Goal: Task Accomplishment & Management: Use online tool/utility

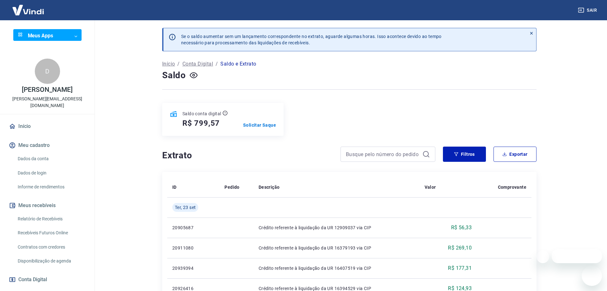
click at [385, 159] on div at bounding box center [388, 153] width 95 height 15
click at [396, 156] on input at bounding box center [381, 153] width 74 height 9
paste input "16918"
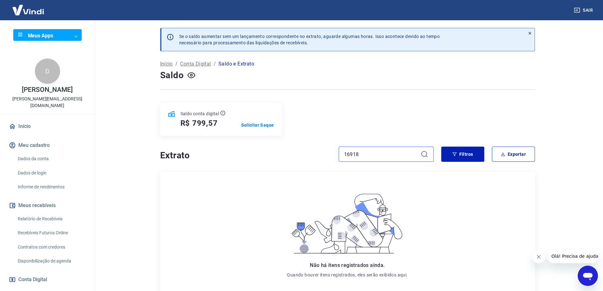
type input "16918"
click at [371, 152] on input "16918" at bounding box center [381, 153] width 74 height 9
type input "t"
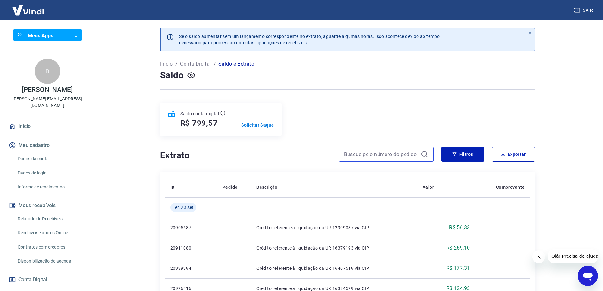
click at [388, 155] on input at bounding box center [381, 153] width 74 height 9
paste input "17108"
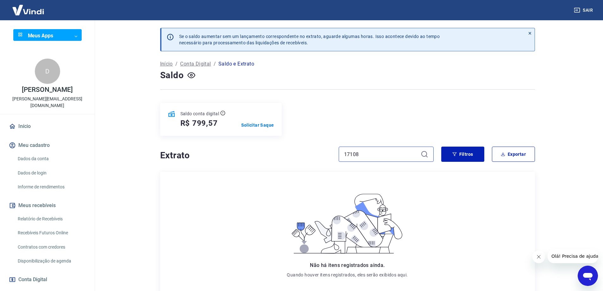
click at [393, 155] on input "17108" at bounding box center [381, 153] width 74 height 9
paste input "314"
type input "17314"
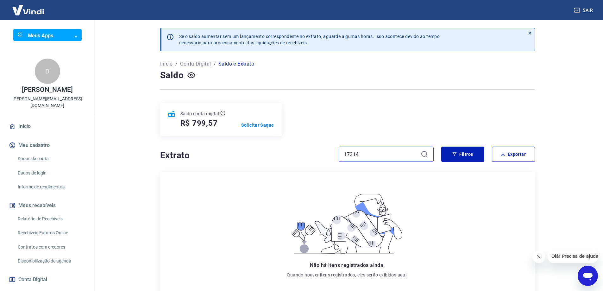
click at [368, 155] on input "17314" at bounding box center [381, 153] width 74 height 9
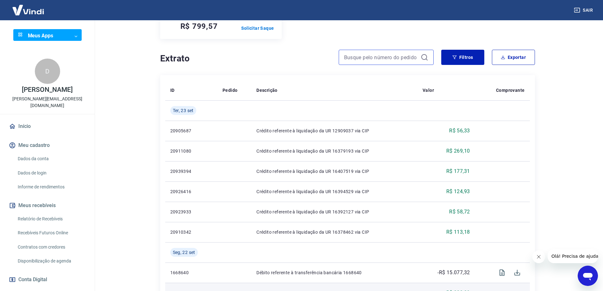
scroll to position [95, 0]
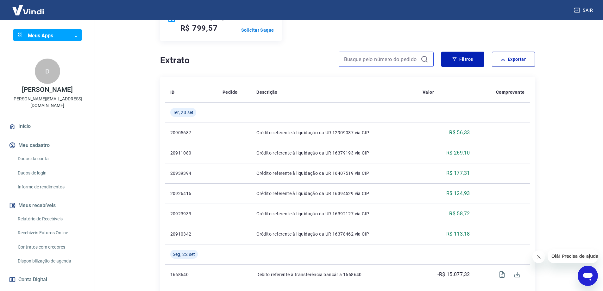
paste input "17392"
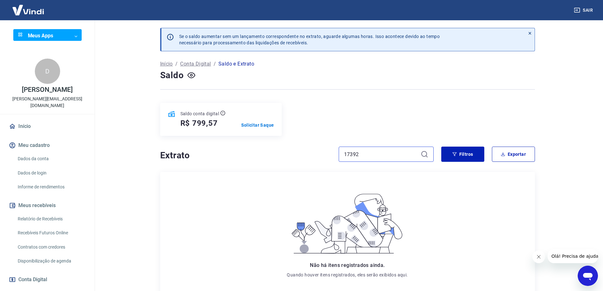
scroll to position [32, 0]
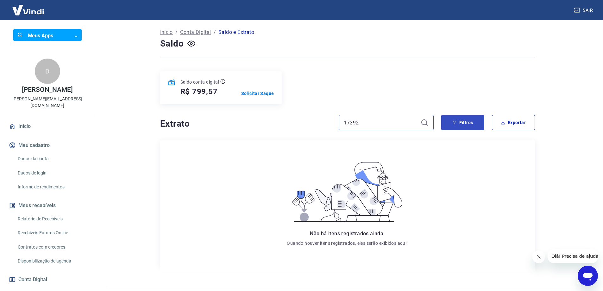
type input "17392"
click at [469, 124] on button "Filtros" at bounding box center [462, 122] width 43 height 15
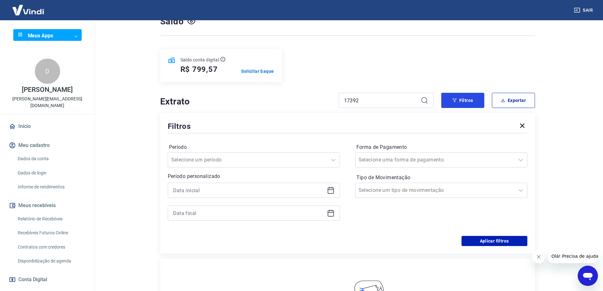
scroll to position [95, 0]
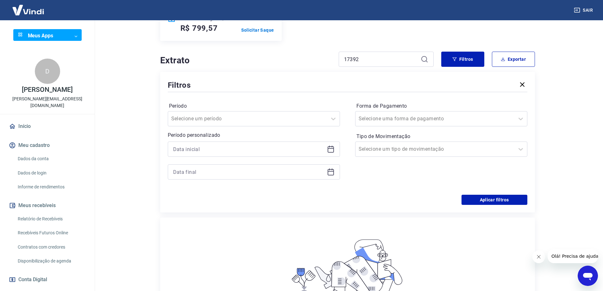
click at [100, 124] on main "Se o saldo aumentar sem um lançamento correspondente no extrato, aguarde alguma…" at bounding box center [347, 60] width 511 height 271
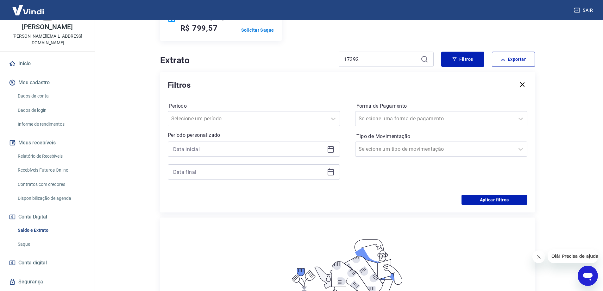
scroll to position [63, 0]
click at [32, 150] on link "Relatório de Recebíveis" at bounding box center [51, 155] width 72 height 13
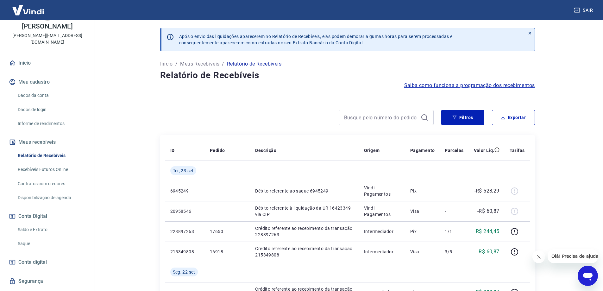
click at [352, 129] on div "Filtros Exportar" at bounding box center [347, 120] width 375 height 20
click at [364, 118] on input at bounding box center [381, 117] width 74 height 9
paste input "17392"
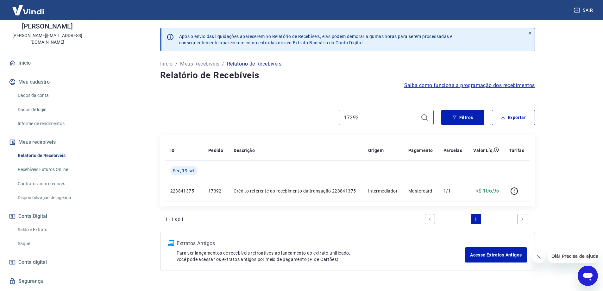
click at [376, 115] on input "17392" at bounding box center [381, 117] width 74 height 9
paste input "6918"
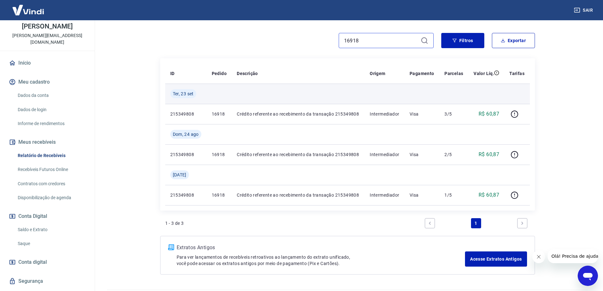
scroll to position [95, 0]
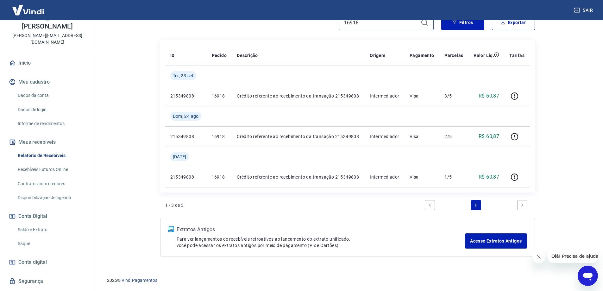
click at [383, 24] on input "16918" at bounding box center [381, 22] width 74 height 9
paste input "7108"
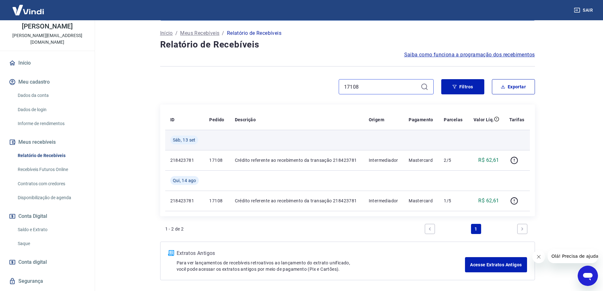
scroll to position [32, 0]
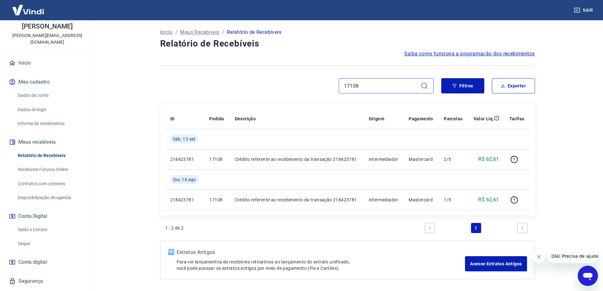
click at [368, 86] on input "17108" at bounding box center [381, 85] width 74 height 9
paste input "314"
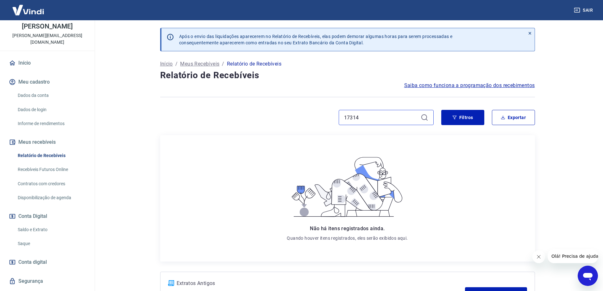
click at [346, 114] on input "17314" at bounding box center [381, 117] width 74 height 9
click at [341, 115] on div "17314" at bounding box center [386, 117] width 95 height 15
drag, startPoint x: 365, startPoint y: 118, endPoint x: 333, endPoint y: 118, distance: 32.3
click at [333, 118] on div "17314" at bounding box center [296, 117] width 273 height 15
paste input "6582"
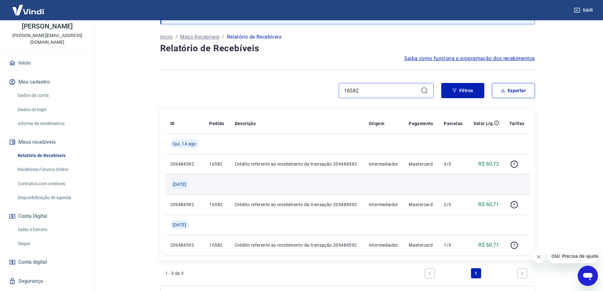
scroll to position [63, 0]
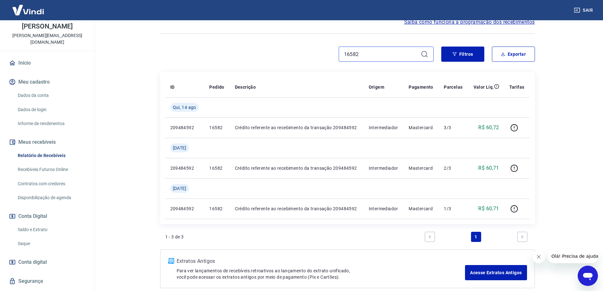
click at [363, 54] on input "16582" at bounding box center [381, 53] width 74 height 9
paste input "7496"
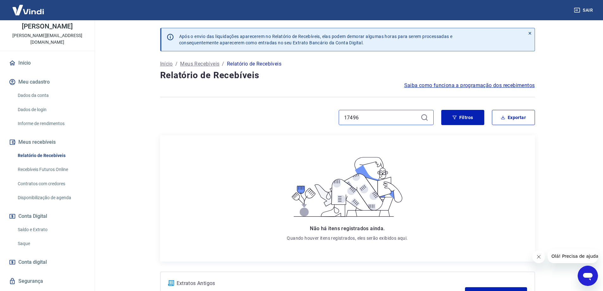
click at [356, 118] on input "17496" at bounding box center [381, 117] width 74 height 9
paste input "8"
click at [349, 121] on input "17498" at bounding box center [381, 117] width 74 height 9
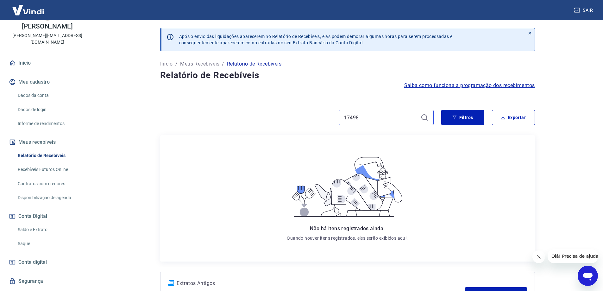
click at [349, 121] on input "17498" at bounding box center [381, 117] width 74 height 9
paste input "30"
click at [371, 118] on input "17308" at bounding box center [381, 117] width 74 height 9
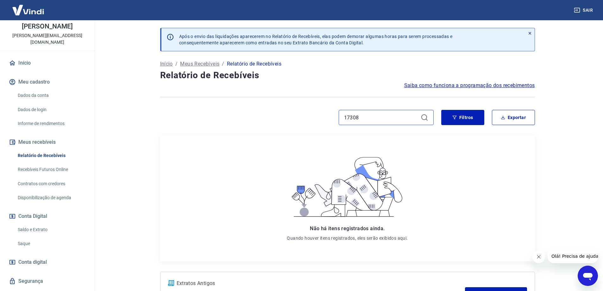
click at [371, 118] on input "17308" at bounding box center [381, 117] width 74 height 9
paste input "1"
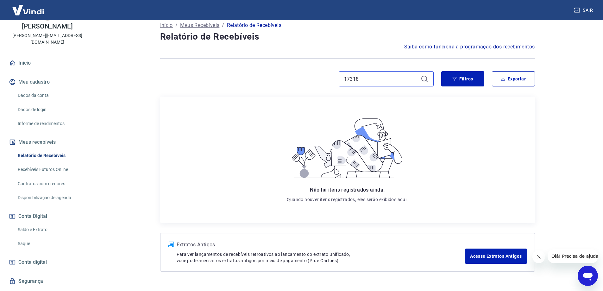
scroll to position [54, 0]
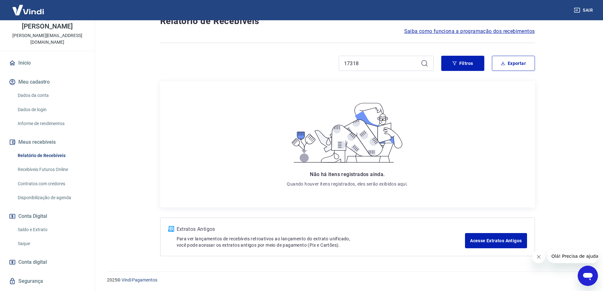
click at [362, 68] on div "17318" at bounding box center [386, 63] width 95 height 15
click at [362, 66] on input "17318" at bounding box center [381, 63] width 74 height 9
paste input "17156"
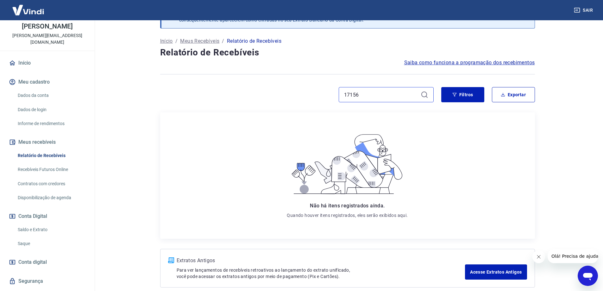
scroll to position [54, 0]
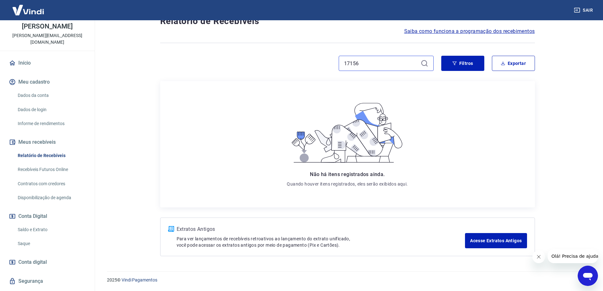
type input "17156"
click at [26, 56] on link "Início" at bounding box center [47, 63] width 79 height 14
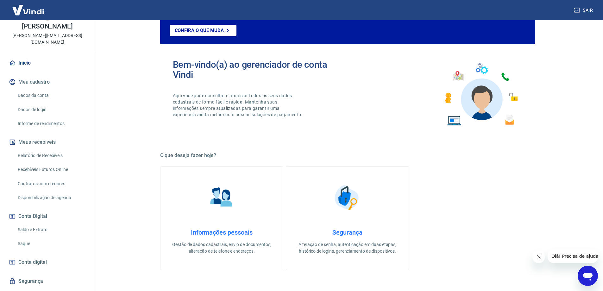
scroll to position [268, 0]
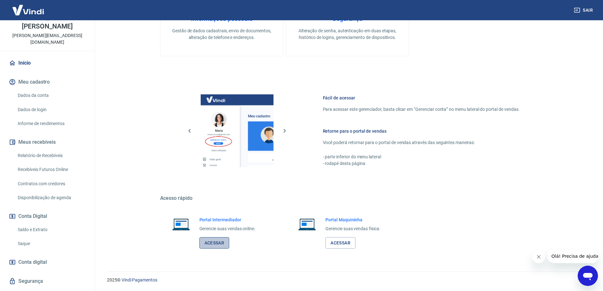
click at [219, 246] on link "Acessar" at bounding box center [214, 243] width 30 height 12
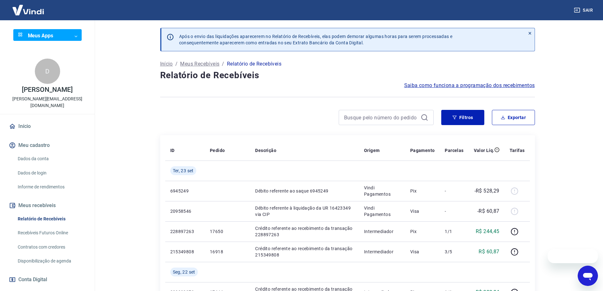
click at [375, 122] on div at bounding box center [386, 117] width 95 height 15
click at [375, 120] on input at bounding box center [381, 117] width 74 height 9
paste input "17156"
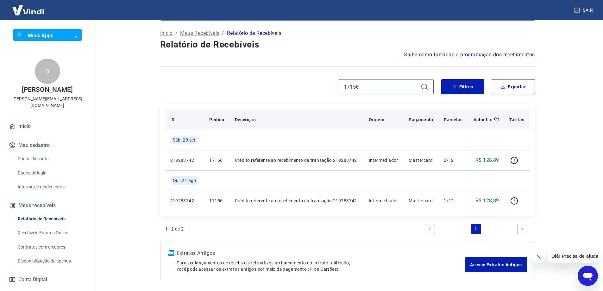
scroll to position [55, 0]
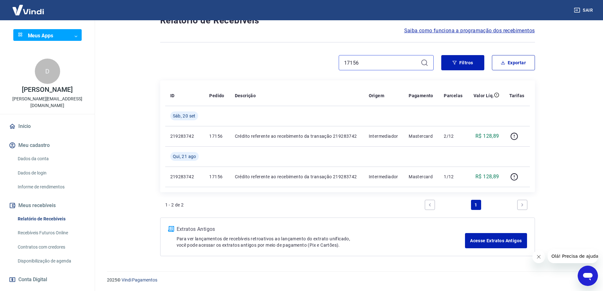
type input "17156"
